Goal: Information Seeking & Learning: Learn about a topic

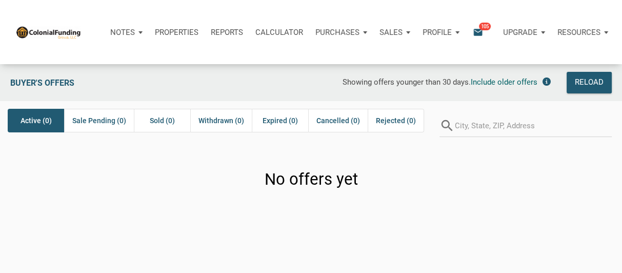
click at [478, 30] on icon "email" at bounding box center [478, 32] width 12 height 12
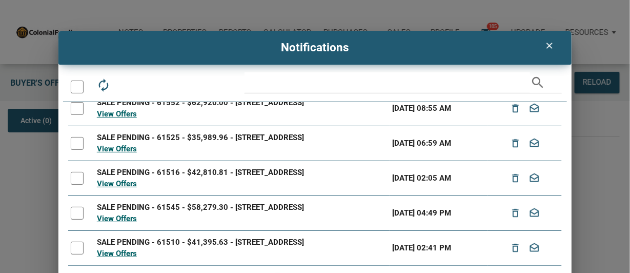
scroll to position [38, 0]
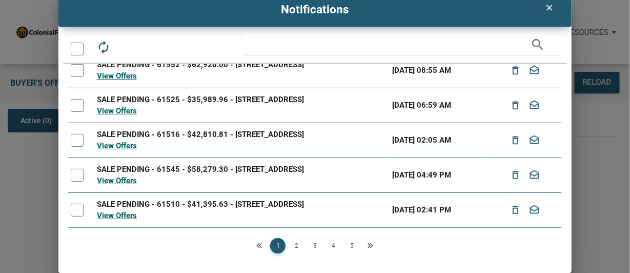
click at [295, 244] on link "2" at bounding box center [296, 245] width 15 height 15
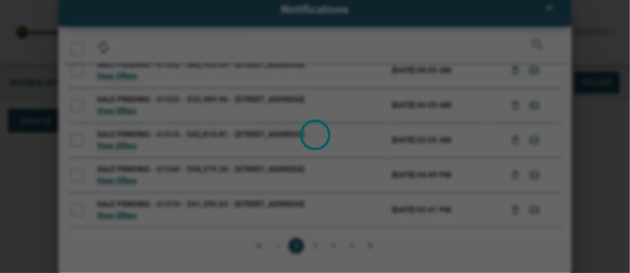
scroll to position [0, 0]
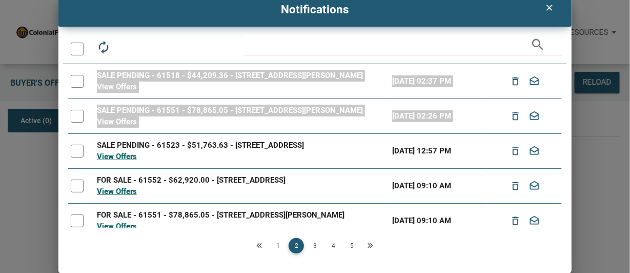
drag, startPoint x: 561, startPoint y: 111, endPoint x: 559, endPoint y: 59, distance: 51.8
click at [559, 59] on div "autorenew delete_outline drafts email search SALE PENDING - 61518 - $44,209.36 …" at bounding box center [314, 153] width 513 height 239
click at [314, 245] on link "3" at bounding box center [314, 245] width 15 height 15
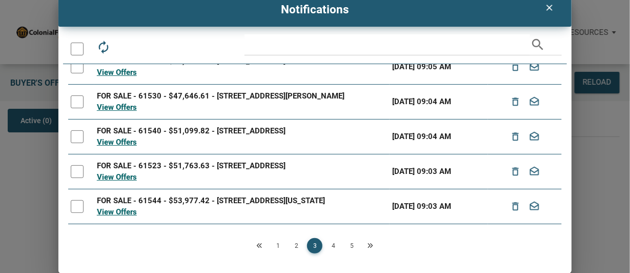
scroll to position [183, 0]
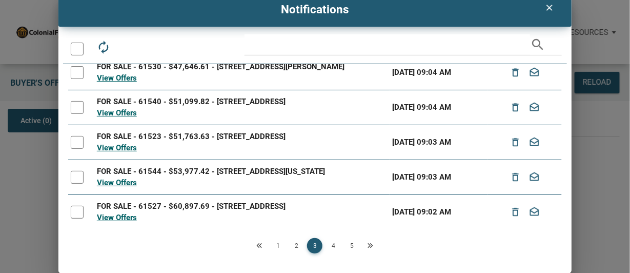
click at [332, 245] on link "4" at bounding box center [333, 245] width 15 height 15
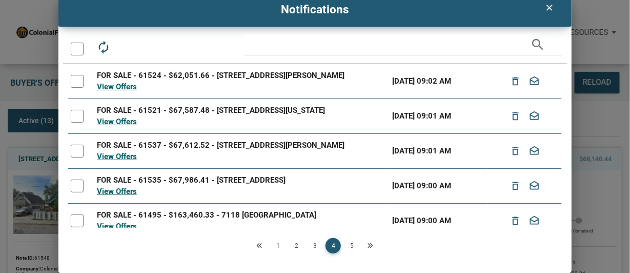
scroll to position [194, 0]
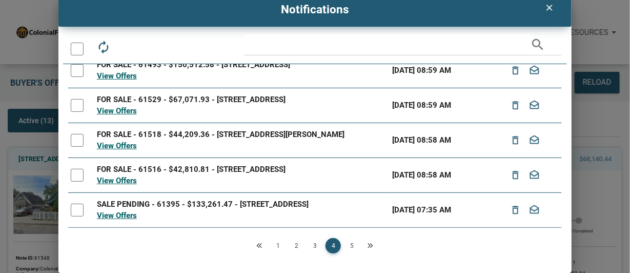
click at [351, 245] on link "5" at bounding box center [351, 245] width 15 height 15
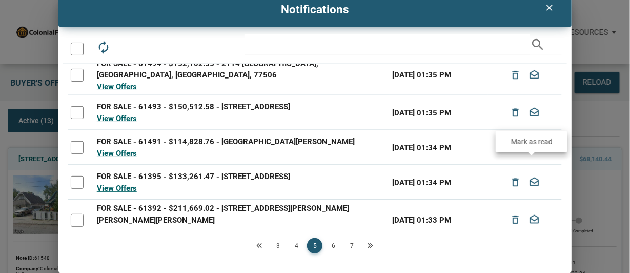
click at [333, 243] on link "6" at bounding box center [333, 245] width 15 height 15
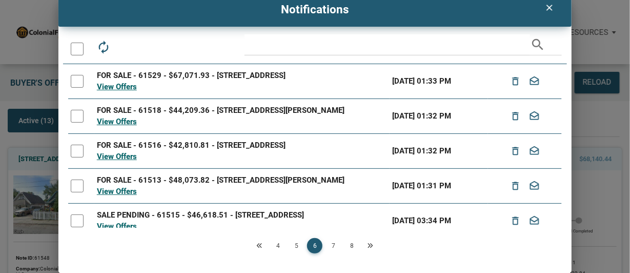
scroll to position [0, 0]
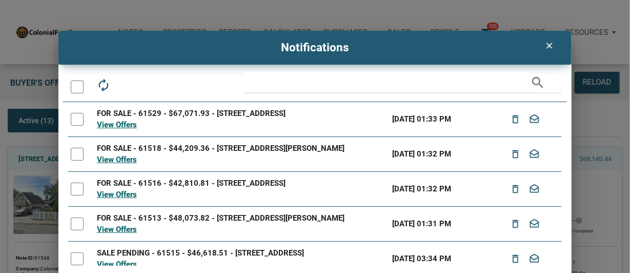
click at [457, 85] on input "text" at bounding box center [388, 82] width 286 height 21
type input "4105"
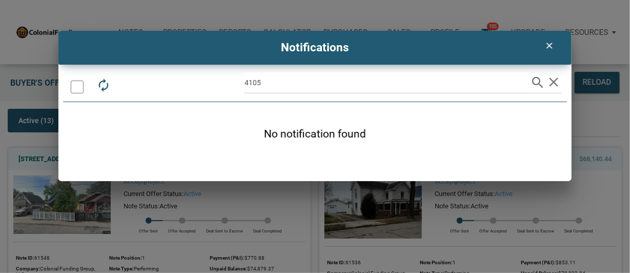
click at [552, 82] on icon "clear" at bounding box center [553, 81] width 15 height 15
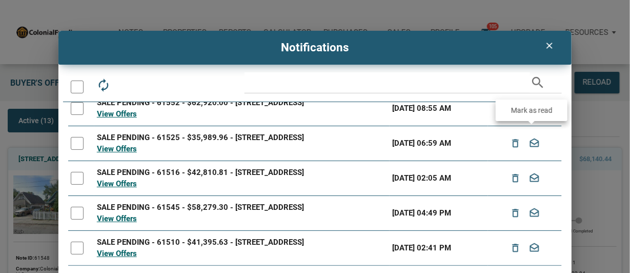
scroll to position [38, 0]
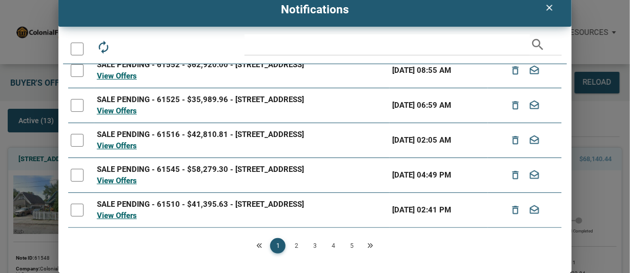
click at [370, 244] on icon "Next" at bounding box center [370, 246] width 6 height 6
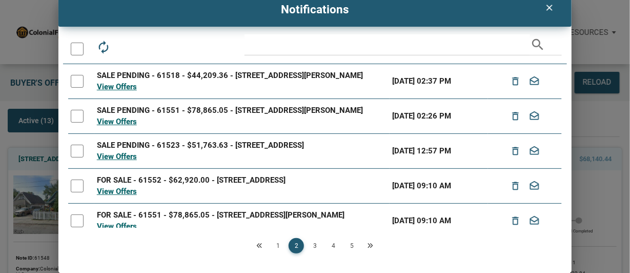
click at [370, 244] on icon "Next" at bounding box center [370, 246] width 6 height 6
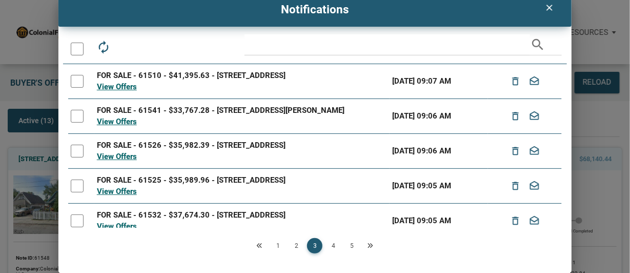
click at [369, 244] on icon "Next" at bounding box center [370, 246] width 6 height 6
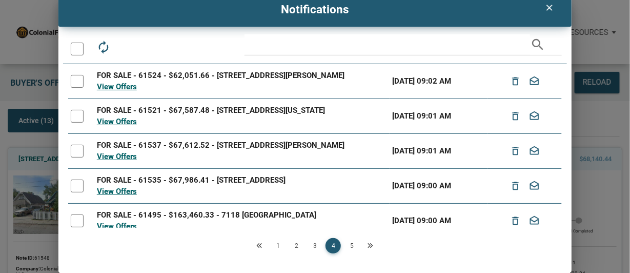
click at [369, 244] on div "Loading" at bounding box center [315, 136] width 630 height 273
click at [353, 244] on link "5" at bounding box center [351, 245] width 15 height 15
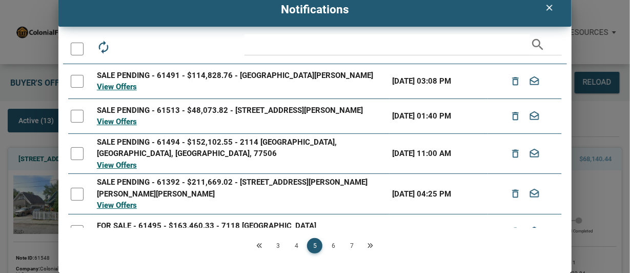
click at [332, 243] on link "6" at bounding box center [333, 245] width 15 height 15
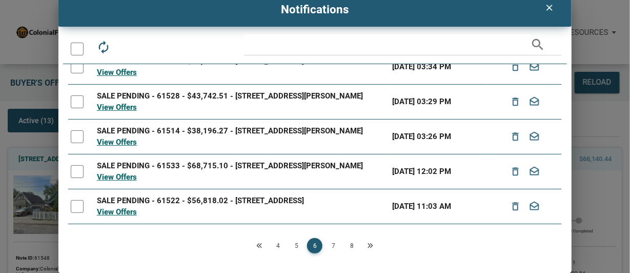
scroll to position [204, 0]
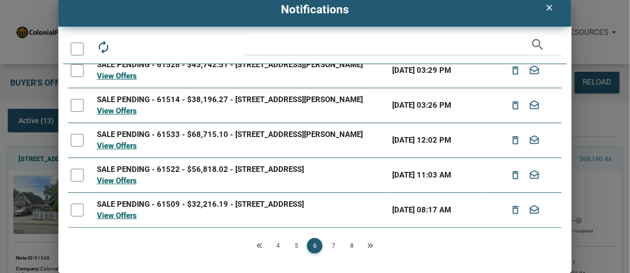
click at [332, 242] on link "7" at bounding box center [333, 245] width 15 height 15
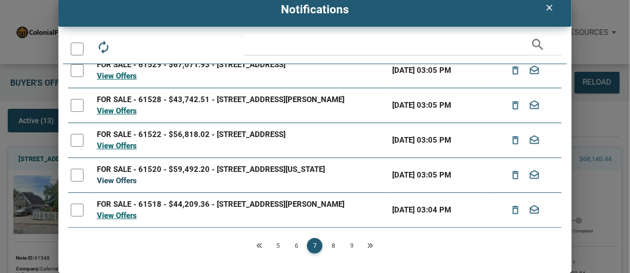
click at [126, 185] on link "View Offers" at bounding box center [117, 180] width 40 height 9
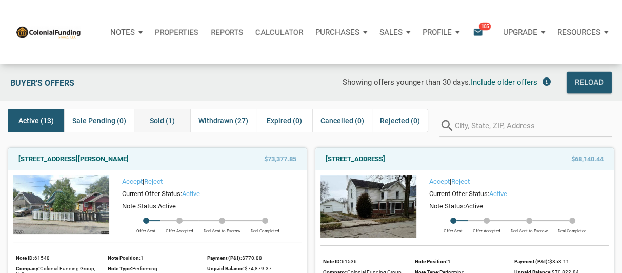
click at [161, 121] on span "Sold (1)" at bounding box center [162, 120] width 25 height 12
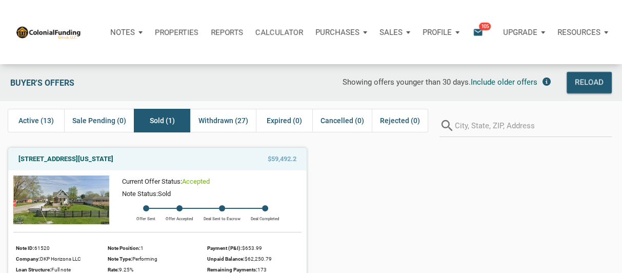
scroll to position [51, 0]
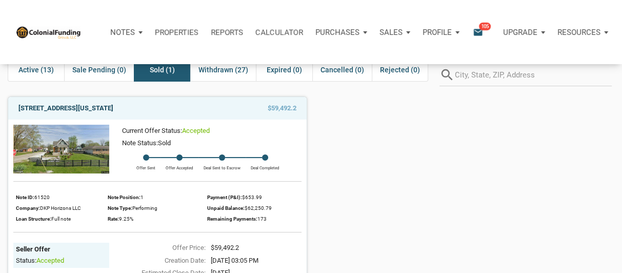
click at [111, 106] on link "4102 East Minnesota Street, Indianapolis, IN, 46203" at bounding box center [65, 108] width 95 height 12
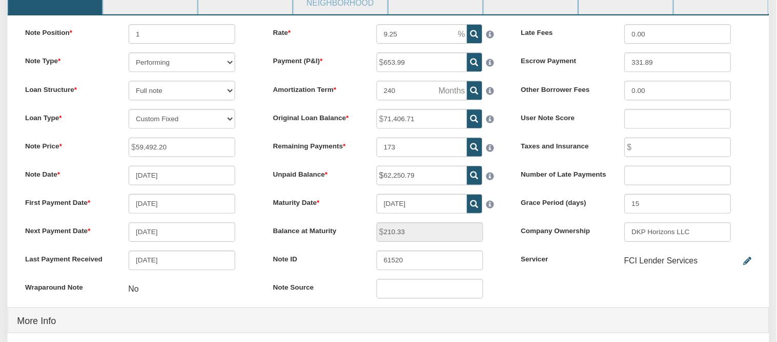
scroll to position [134, 0]
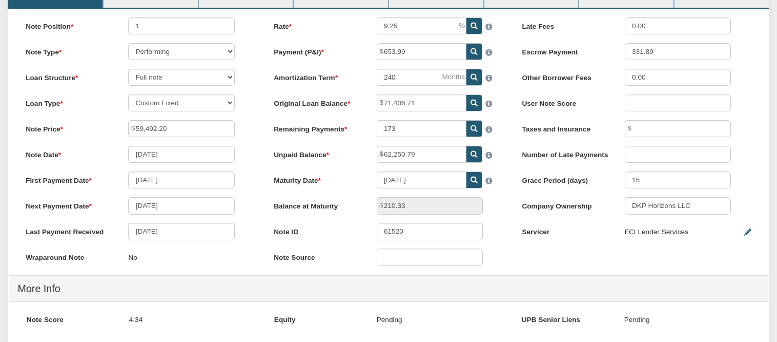
drag, startPoint x: 590, startPoint y: 1, endPoint x: 518, endPoint y: 261, distance: 270.2
click at [518, 261] on div "Note Position 1 Note Type Performing Forthcoming Non-Performing REO Sub-Perform…" at bounding box center [389, 261] width 762 height 504
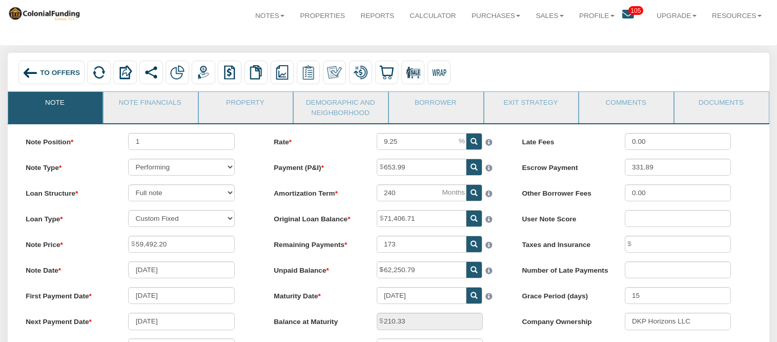
scroll to position [16, 0]
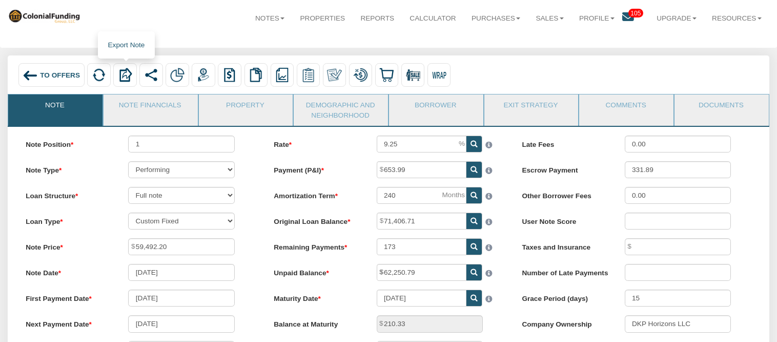
click at [125, 75] on img at bounding box center [125, 75] width 14 height 14
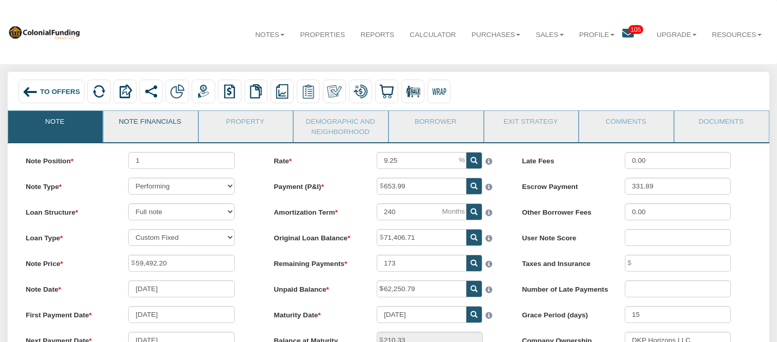
click at [148, 123] on link "Note Financials" at bounding box center [150, 124] width 93 height 26
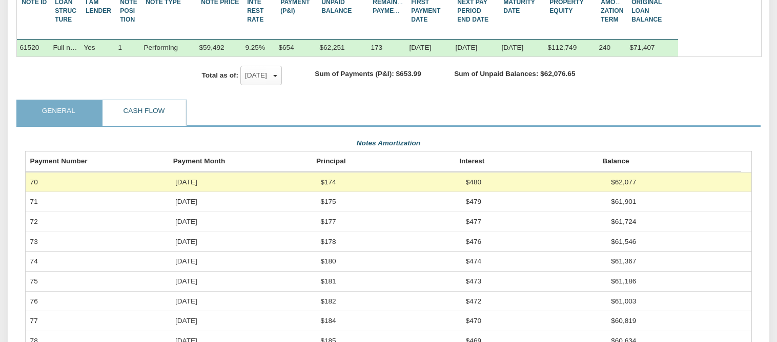
click at [147, 126] on link "Cash Flow" at bounding box center [145, 113] width 84 height 26
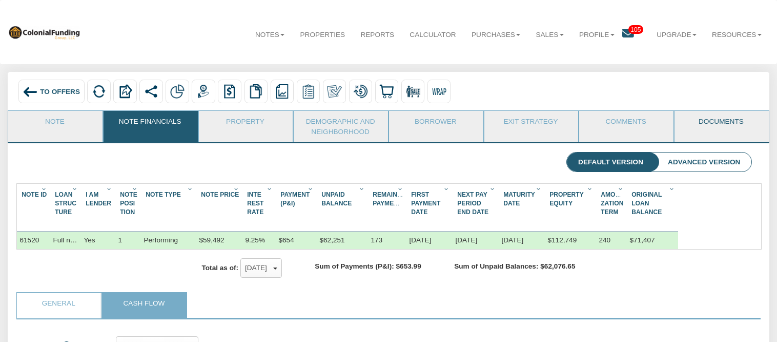
click at [630, 121] on link "Documents" at bounding box center [721, 124] width 93 height 26
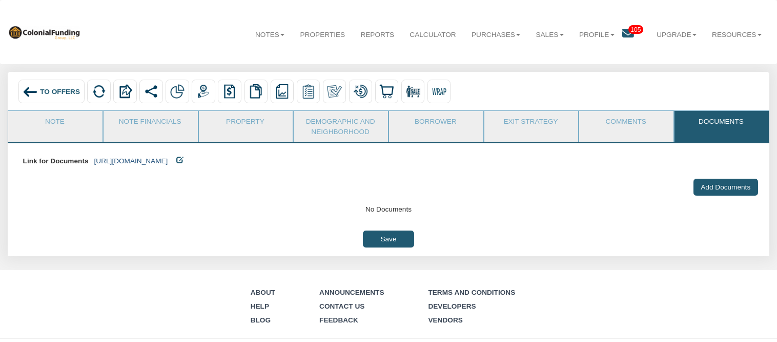
click at [168, 162] on link "[URL][DOMAIN_NAME]" at bounding box center [131, 161] width 74 height 8
